Goal: Task Accomplishment & Management: Manage account settings

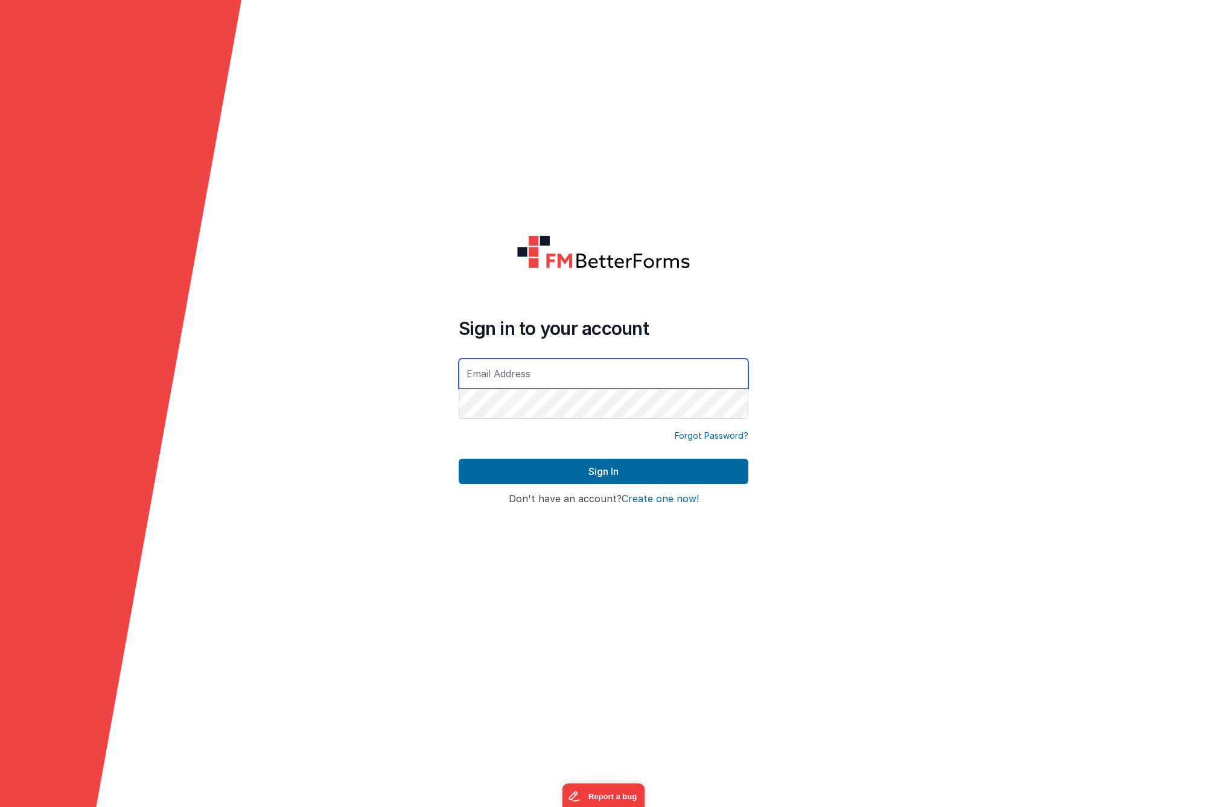
type input "[EMAIL_ADDRESS][DOMAIN_NAME]"
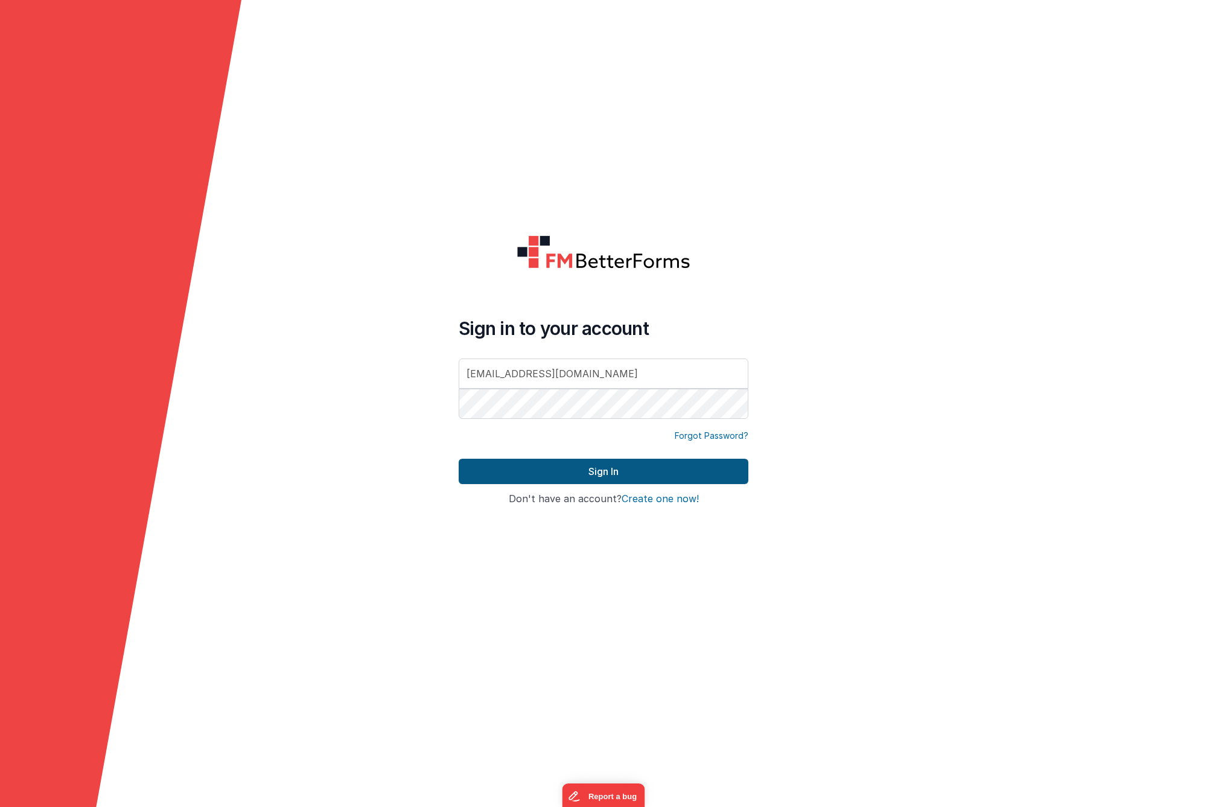
click at [612, 473] on button "Sign In" at bounding box center [604, 471] width 290 height 25
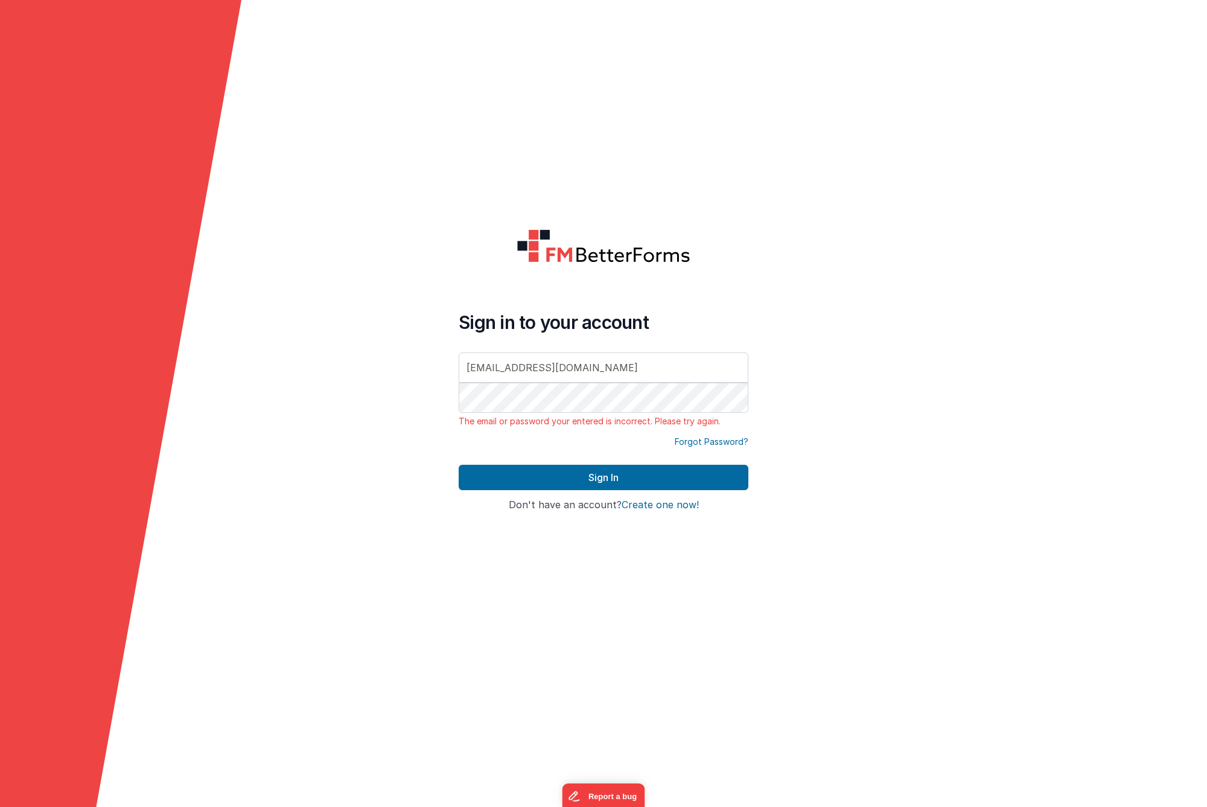
click at [699, 440] on link "Forgot Password?" at bounding box center [712, 442] width 74 height 12
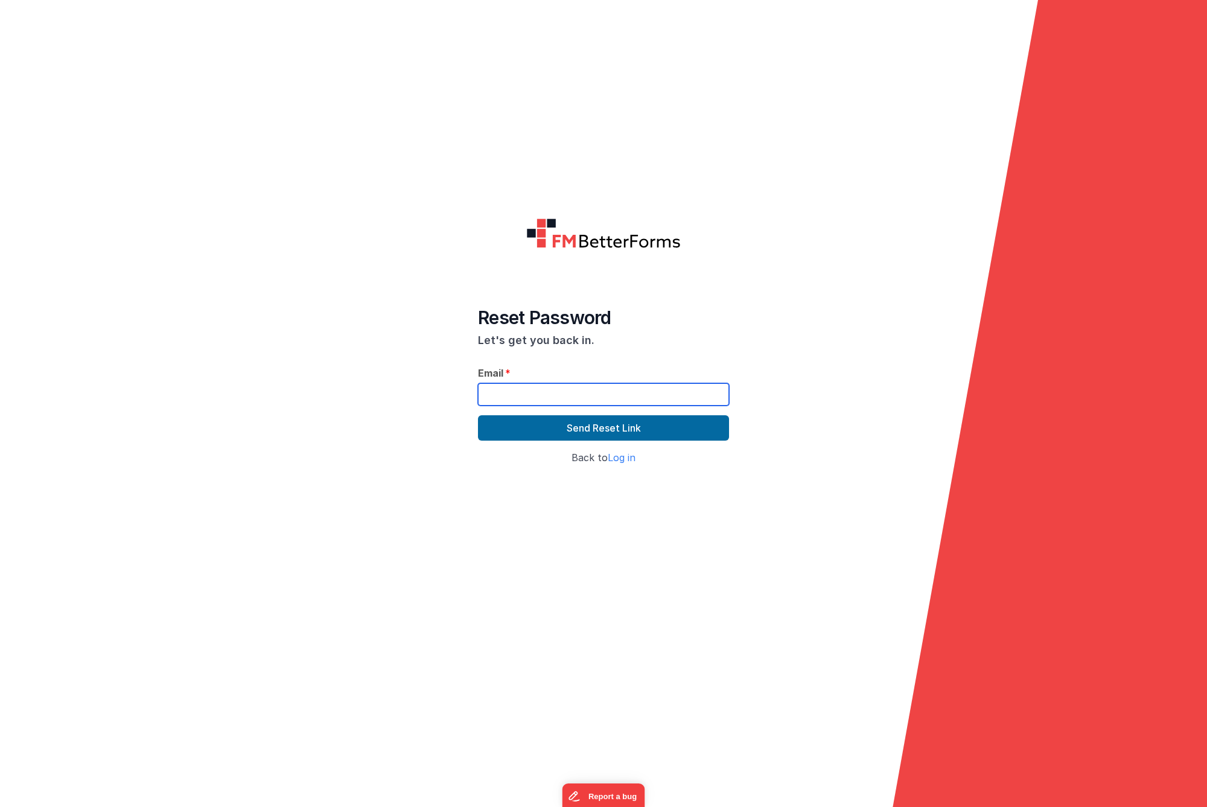
click at [604, 395] on input "text" at bounding box center [603, 394] width 251 height 22
type input "ScottS@AL3Technologies.com"
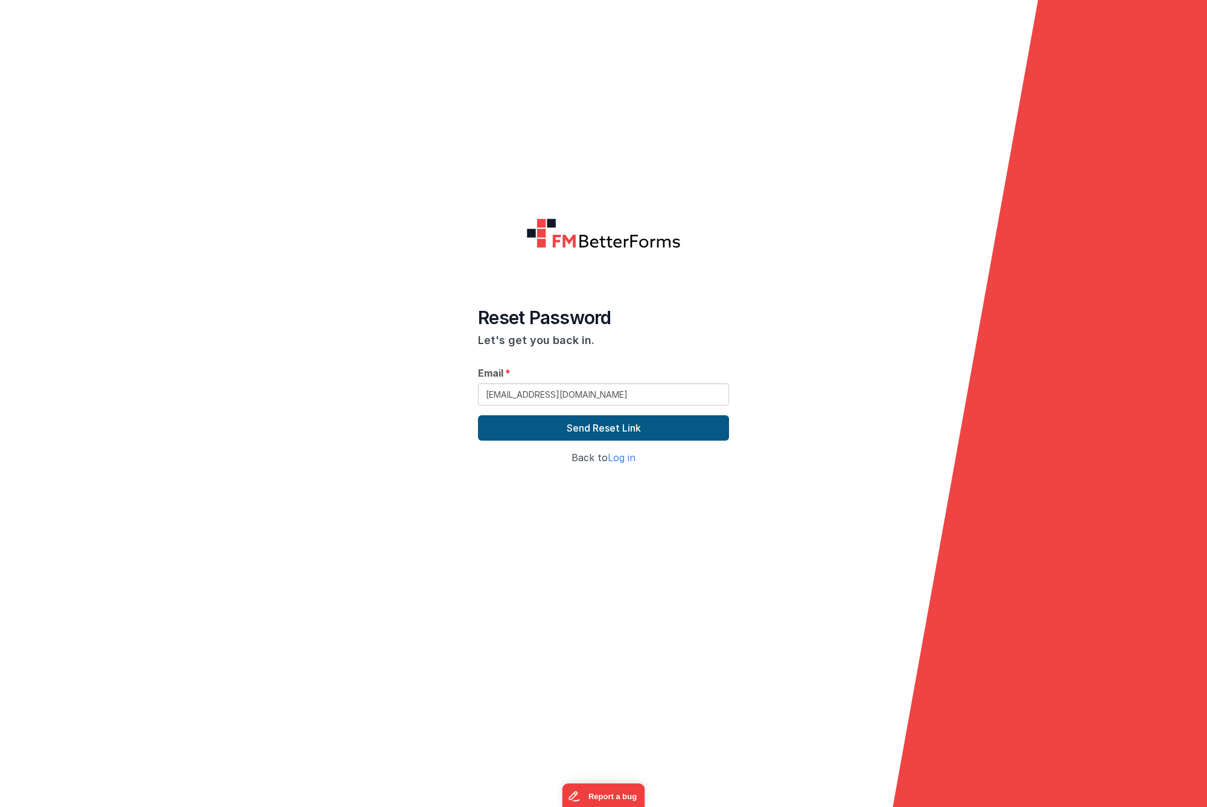
click at [637, 428] on button "Send Reset Link" at bounding box center [603, 427] width 251 height 25
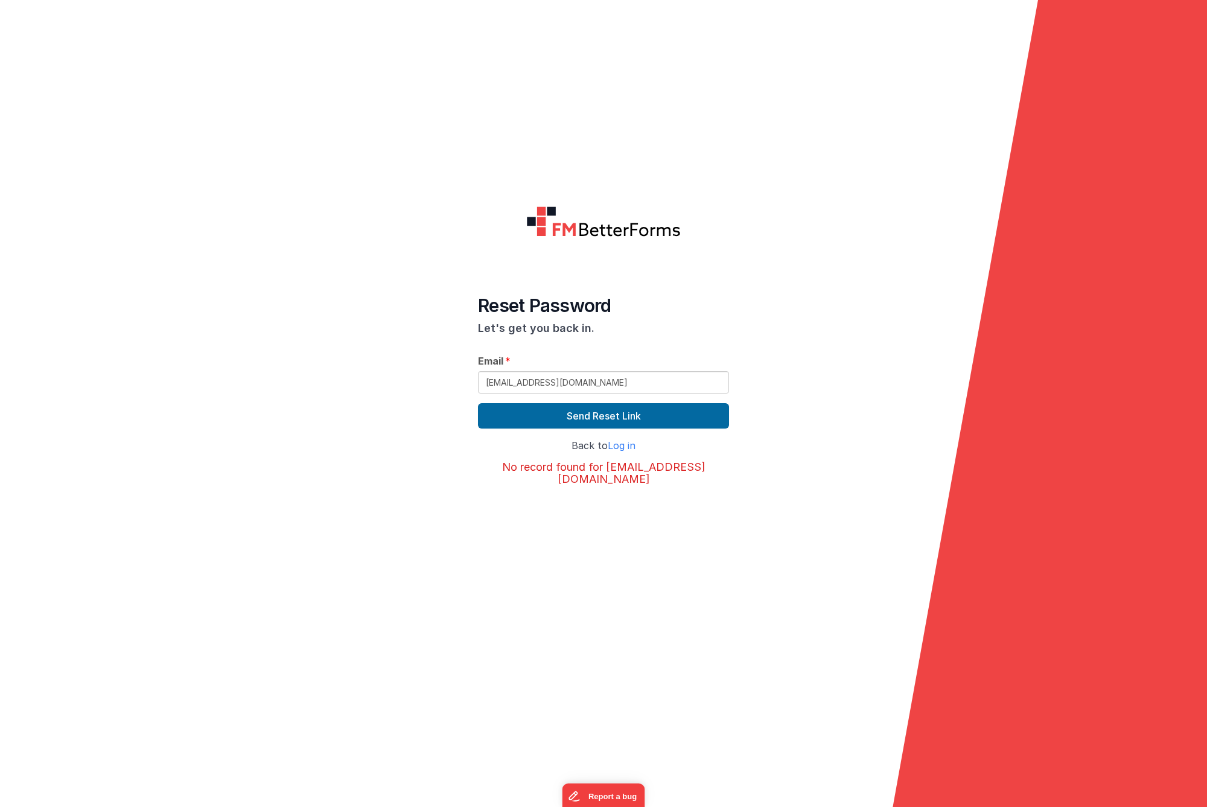
click at [614, 223] on img at bounding box center [603, 221] width 154 height 31
click at [545, 219] on img at bounding box center [603, 221] width 154 height 31
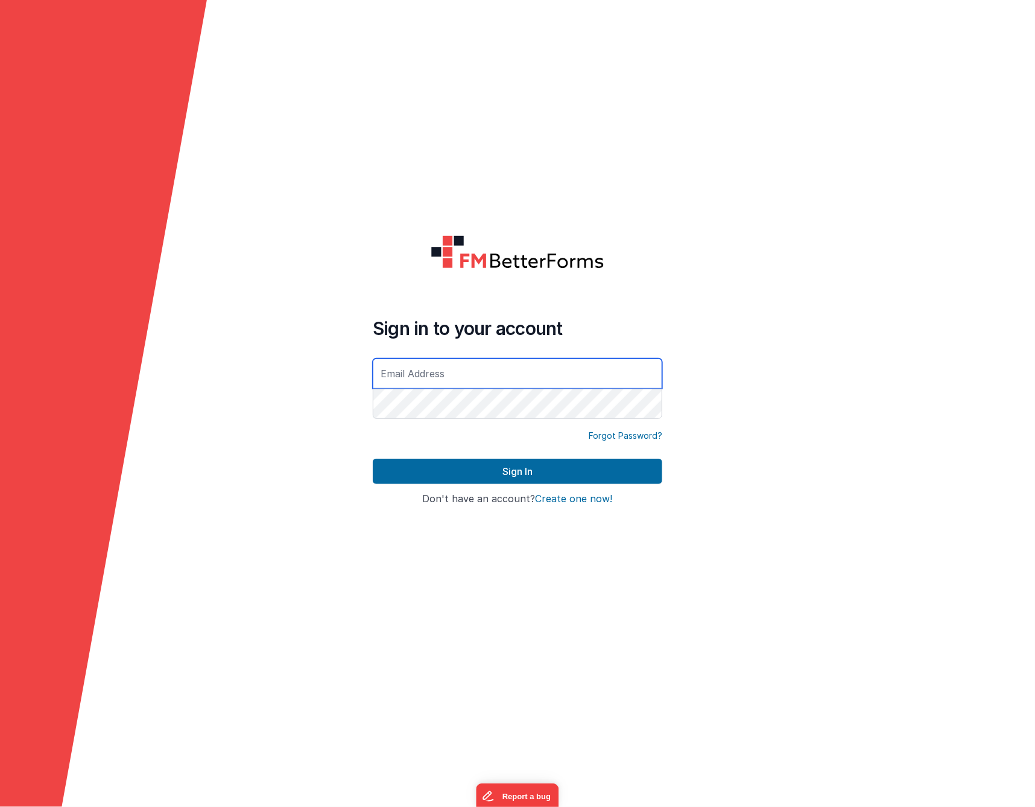
click at [463, 375] on input "text" at bounding box center [518, 373] width 290 height 30
click at [711, 320] on form "Sign in to your account Forgot Password? Sign In Sign in with Google Don't have…" at bounding box center [517, 403] width 1035 height 807
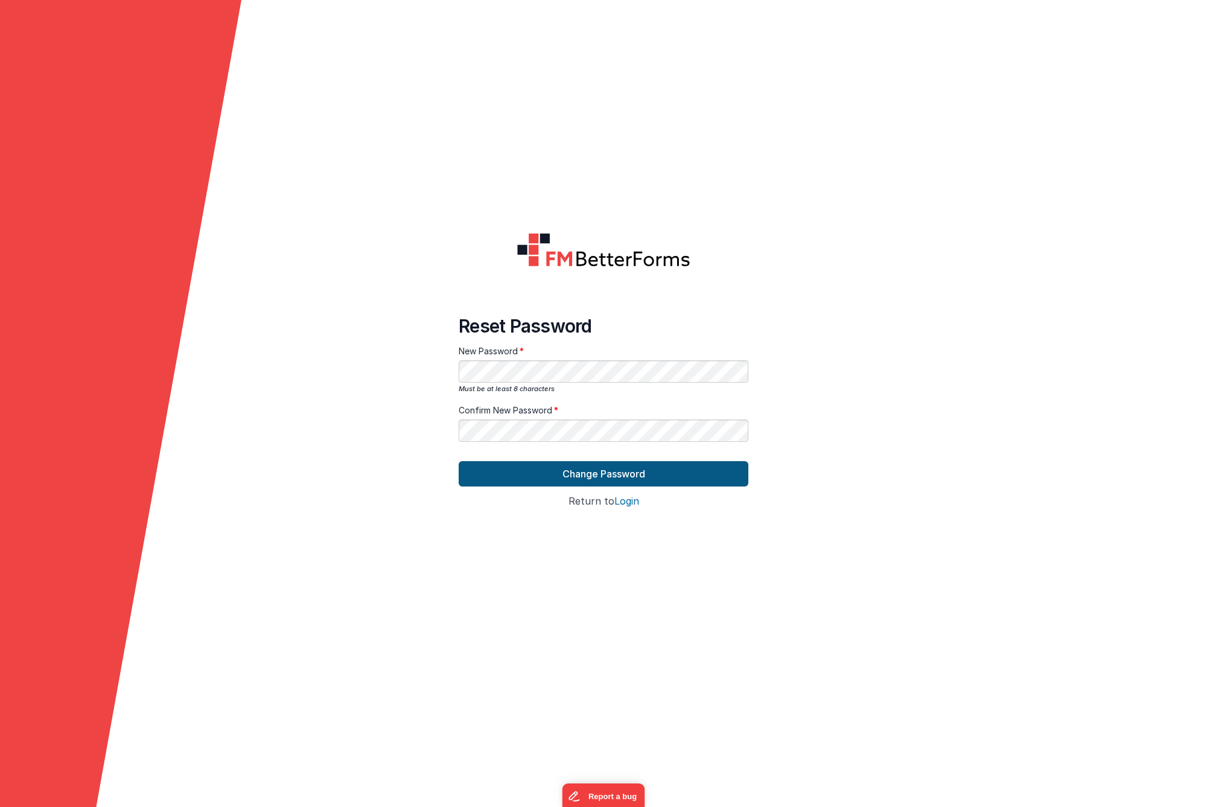
click at [637, 476] on button "Change Password" at bounding box center [604, 473] width 290 height 25
click at [588, 474] on button "Change Password" at bounding box center [604, 473] width 290 height 25
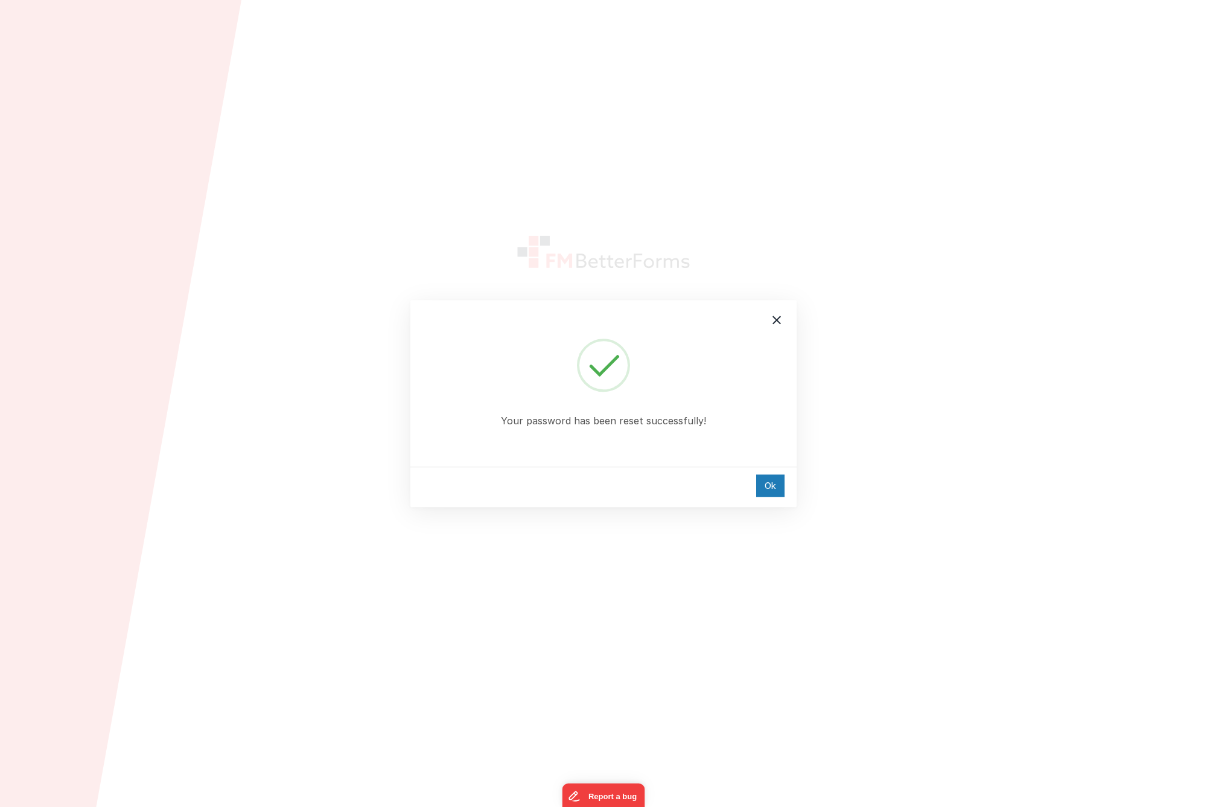
click at [1032, 433] on div "Your password has been reset successfully! Ok" at bounding box center [603, 403] width 1207 height 807
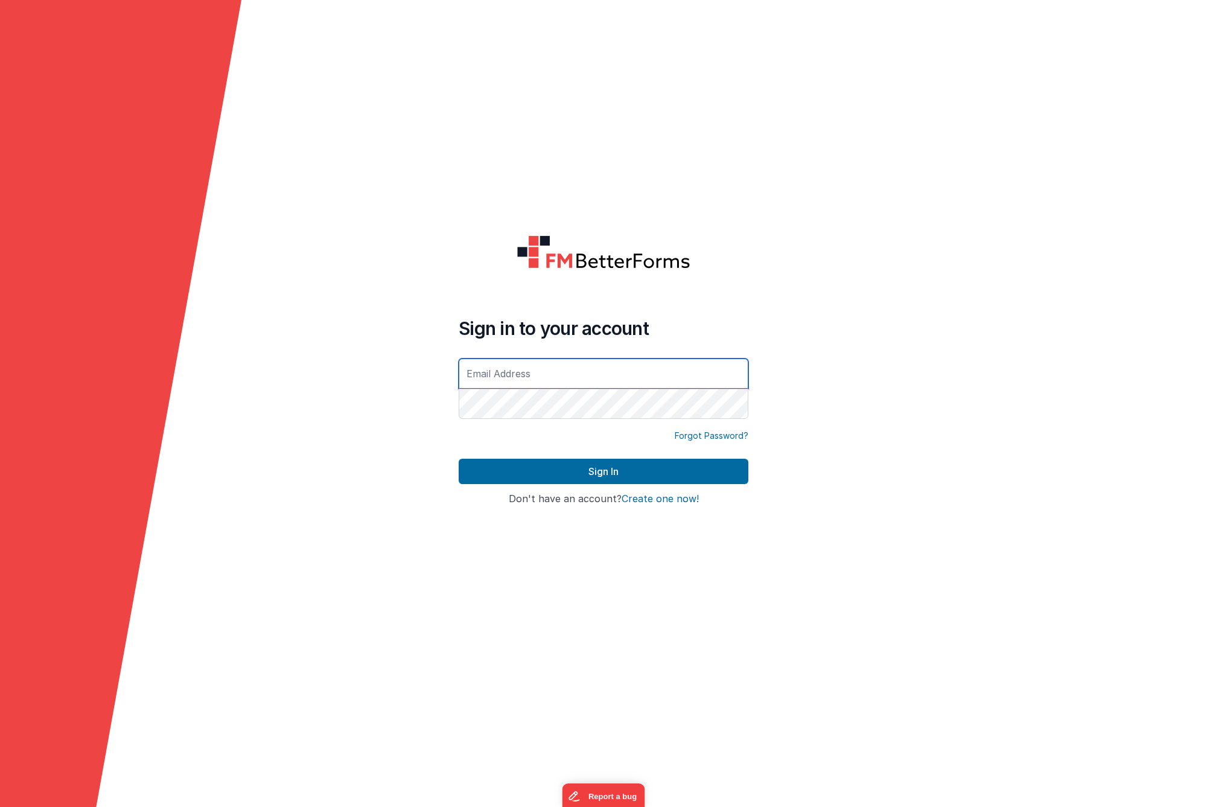
click at [584, 372] on input "text" at bounding box center [604, 373] width 290 height 30
type input "[EMAIL_ADDRESS][DOMAIN_NAME]"
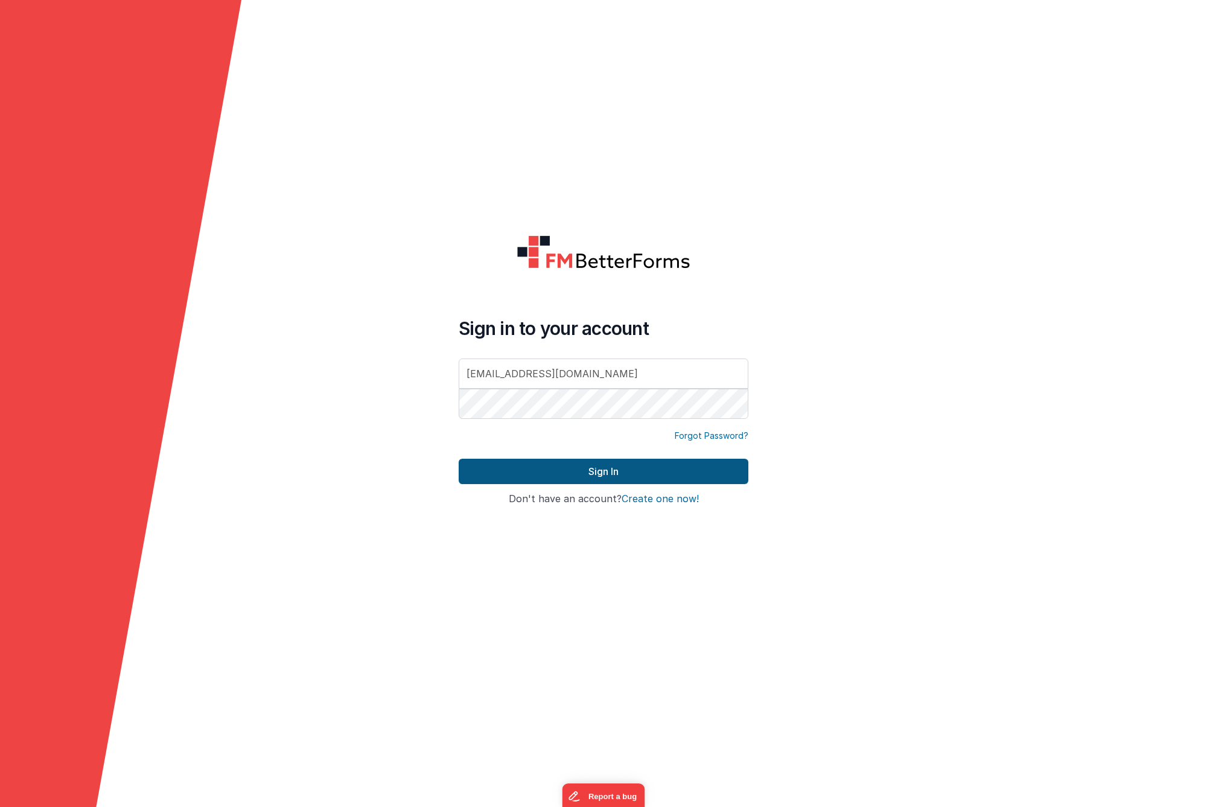
click at [620, 461] on button "Sign In" at bounding box center [604, 471] width 290 height 25
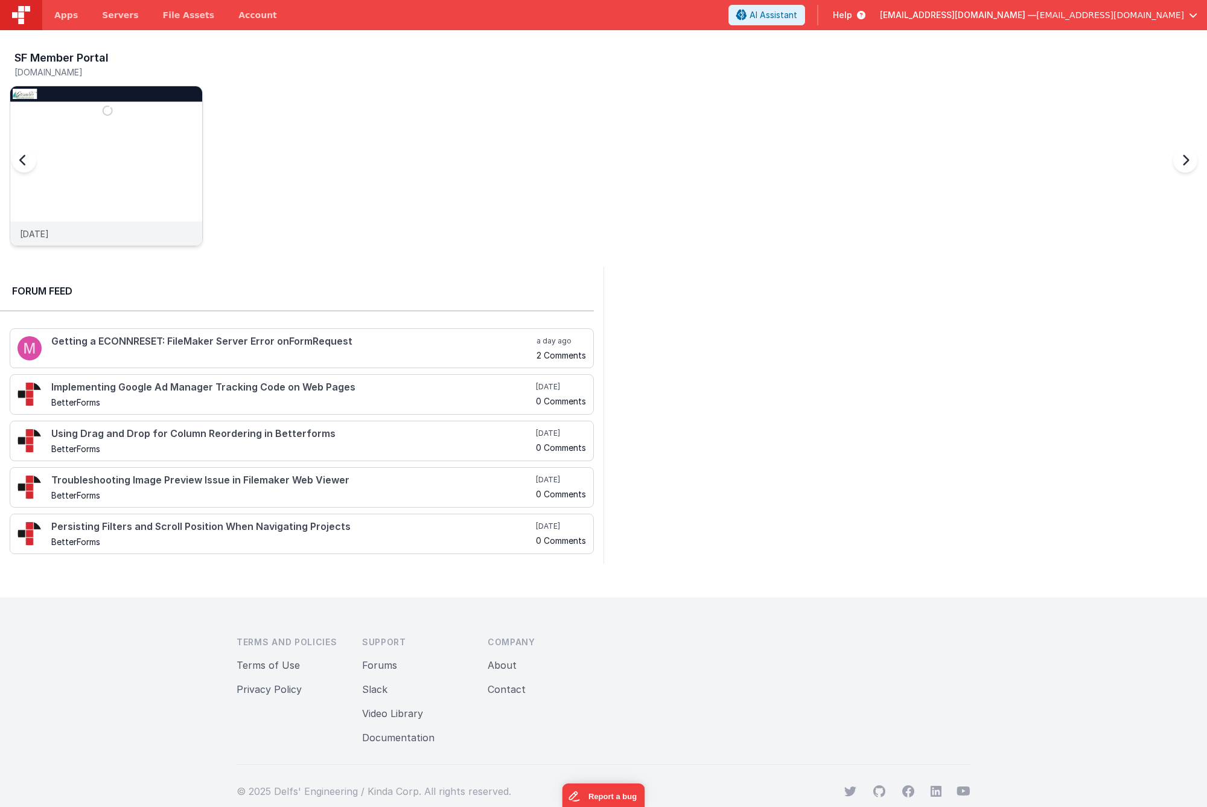
click at [107, 164] on img at bounding box center [106, 182] width 192 height 192
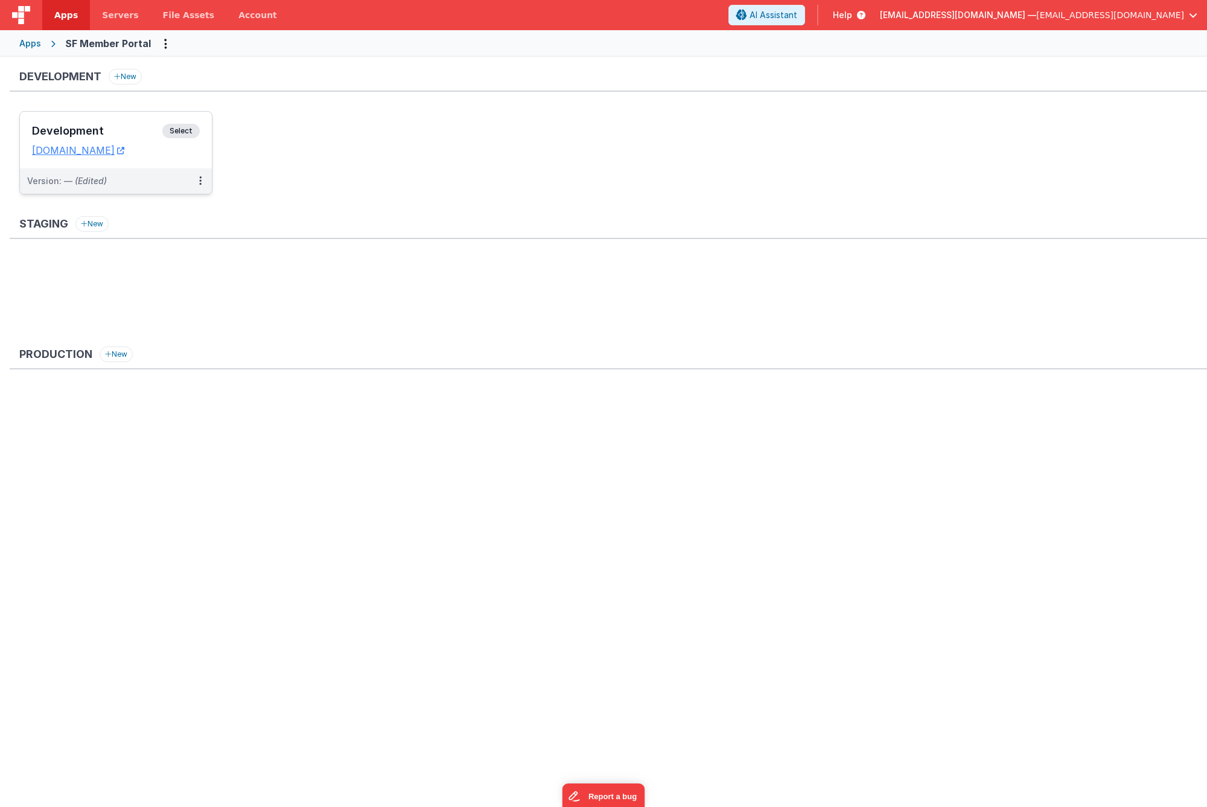
click at [77, 129] on h3 "Development" at bounding box center [97, 131] width 130 height 12
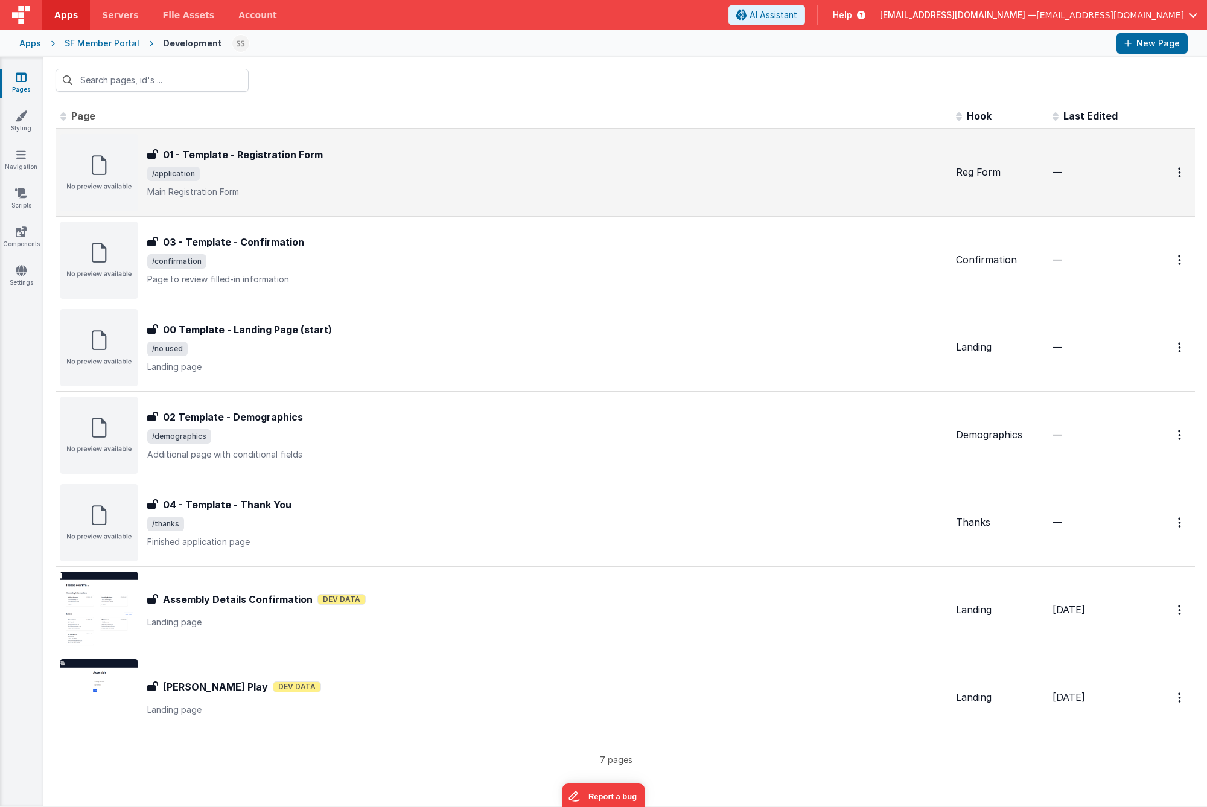
click at [280, 164] on div "01 - Template - Registration Form 01 - Template - Registration Form /applicatio…" at bounding box center [546, 172] width 799 height 51
